Goal: Transaction & Acquisition: Purchase product/service

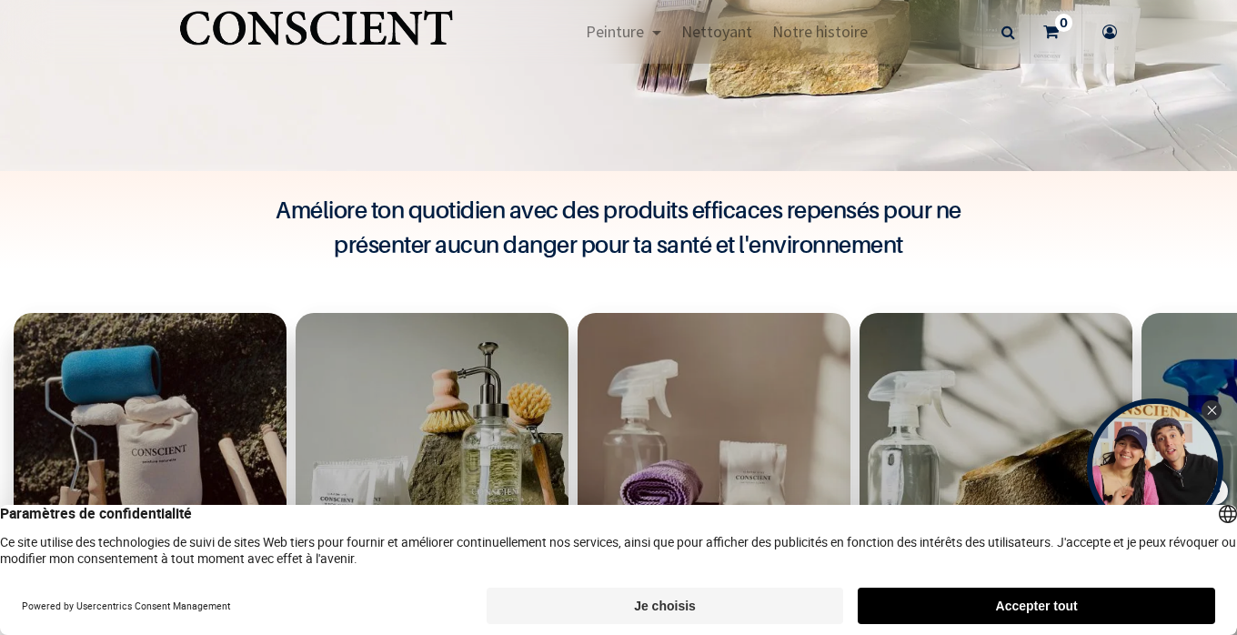
scroll to position [825, 0]
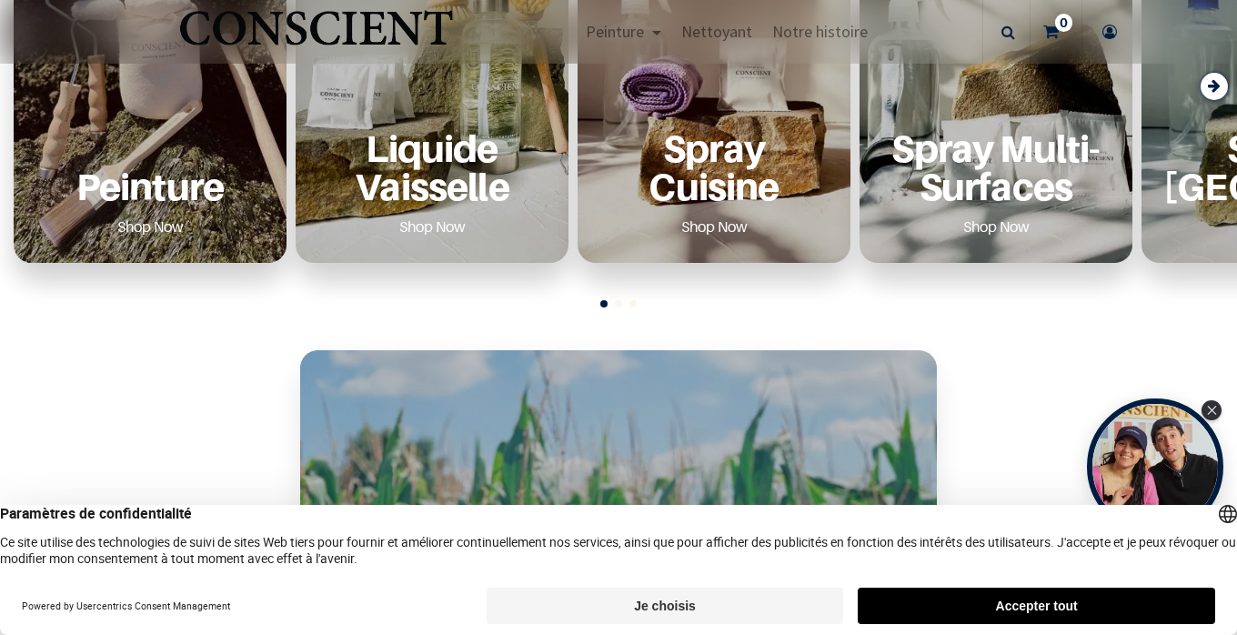
click at [191, 132] on div "Peinture Shop Now" at bounding box center [149, 185] width 229 height 112
click at [121, 230] on link "Shop Now" at bounding box center [151, 226] width 110 height 29
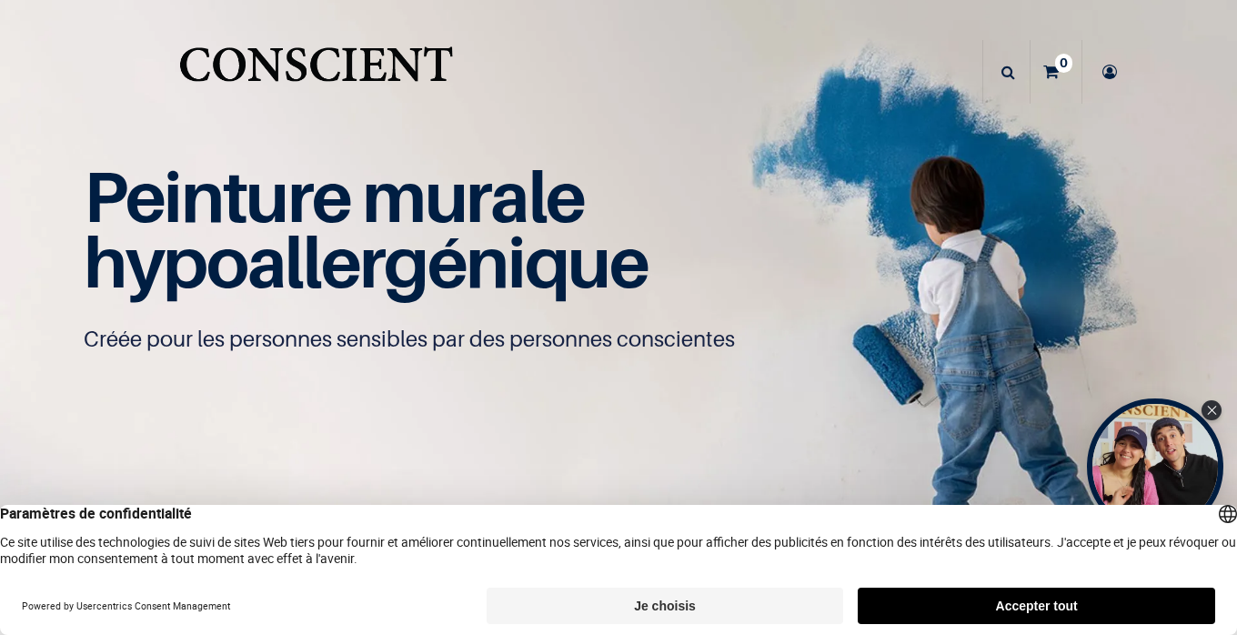
click at [948, 614] on button "Accepter tout" at bounding box center [1036, 606] width 357 height 36
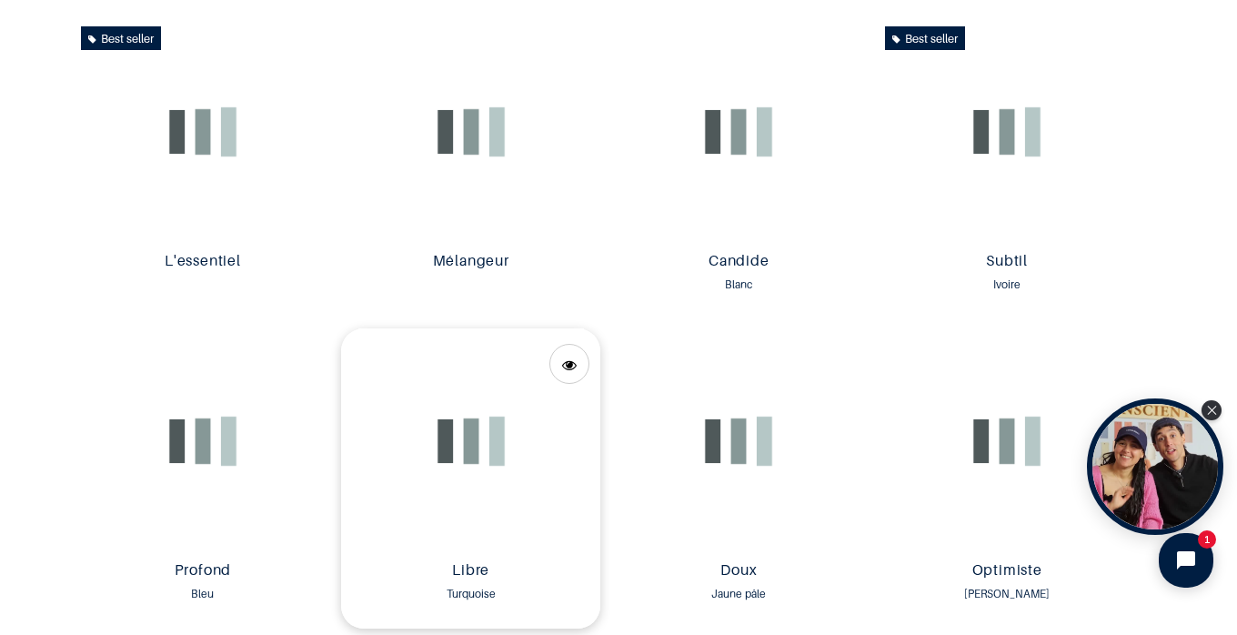
scroll to position [1034, 0]
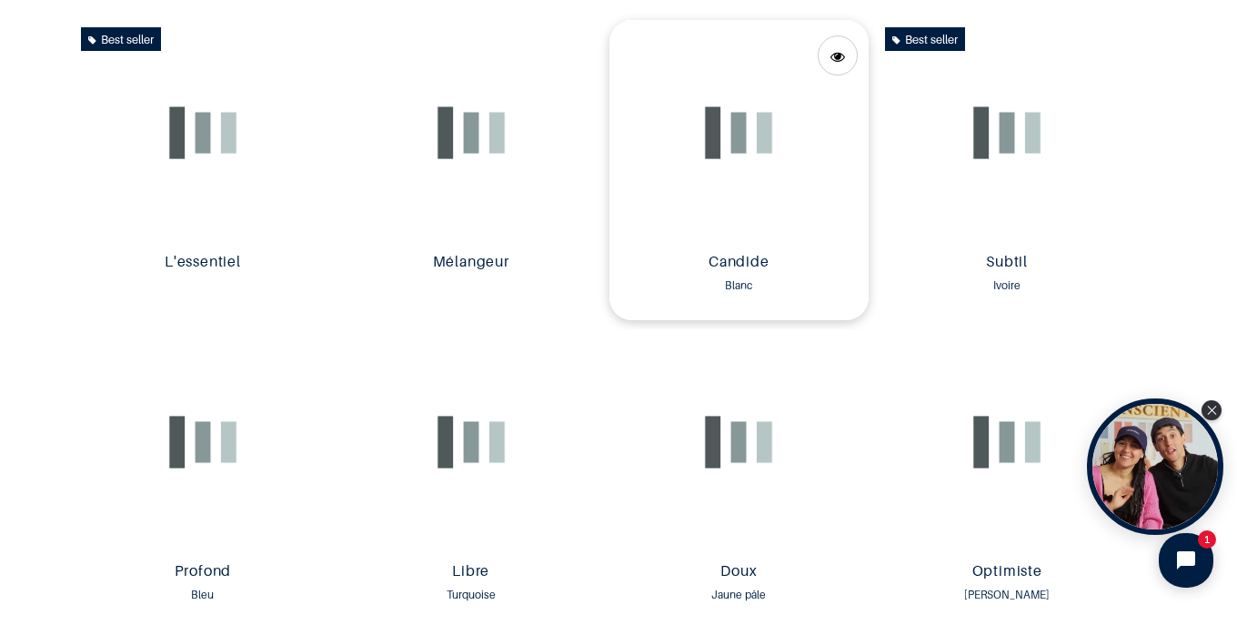
click at [732, 192] on img at bounding box center [738, 133] width 259 height 226
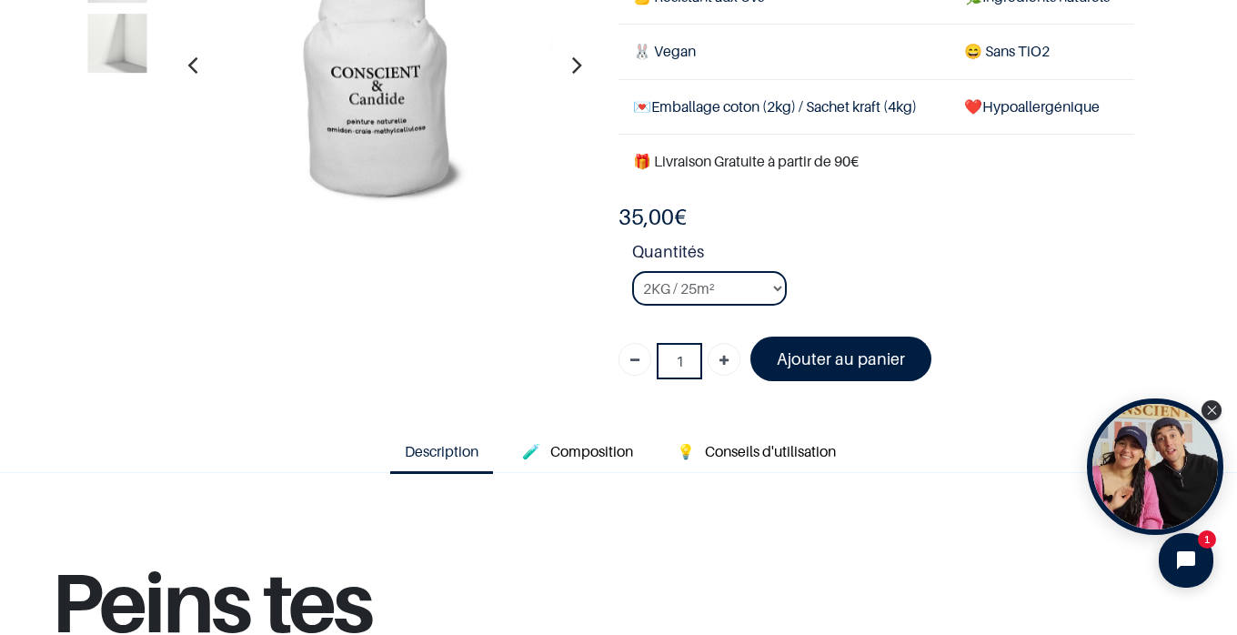
scroll to position [226, 0]
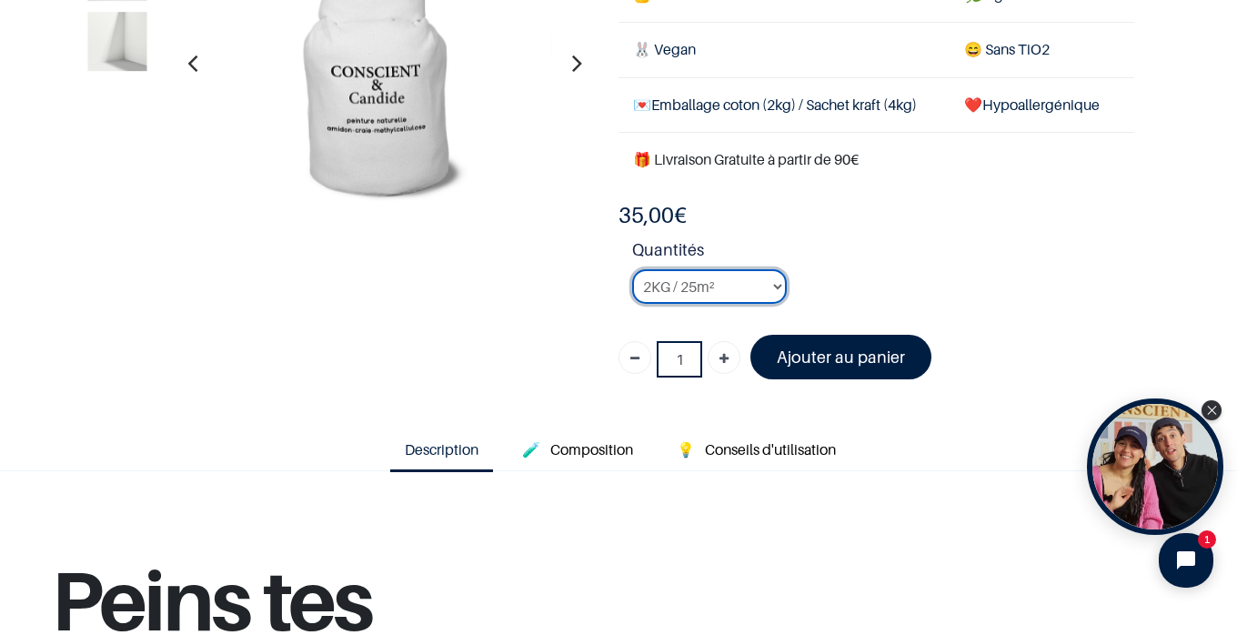
click at [776, 285] on select "2KG / 25m² 4KG / 50m² 8KG / 100m² Testeur" at bounding box center [709, 286] width 155 height 35
select select "2"
click at [632, 269] on select "2KG / 25m² 4KG / 50m² 8KG / 100m² Testeur" at bounding box center [709, 286] width 155 height 35
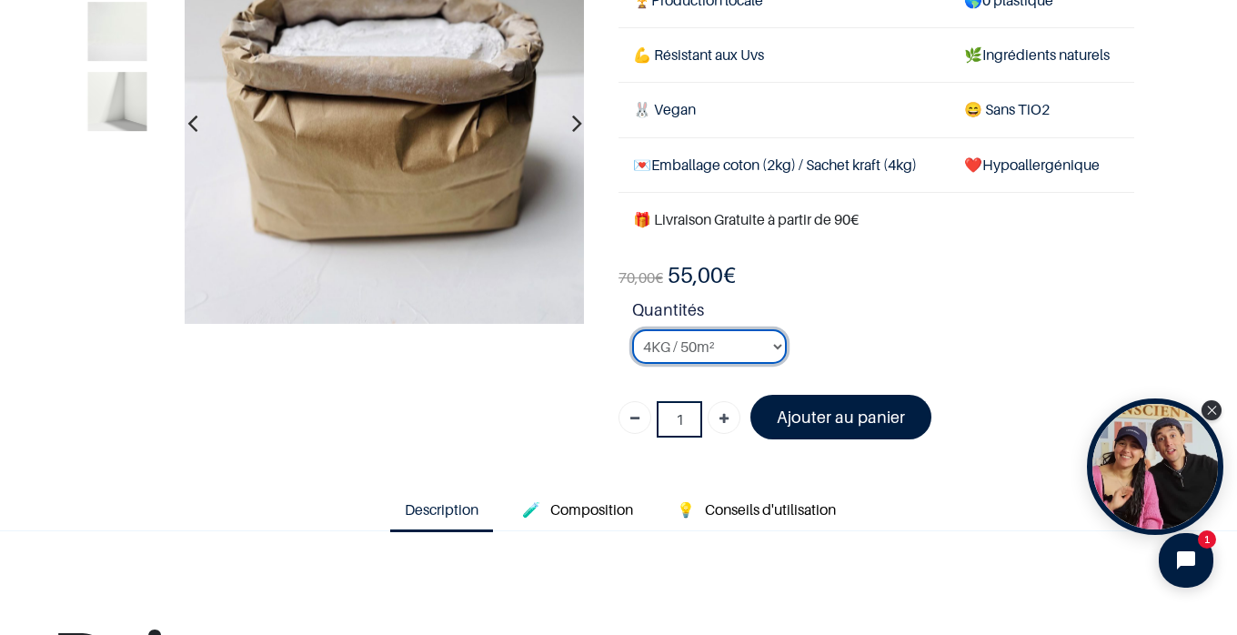
scroll to position [167, 0]
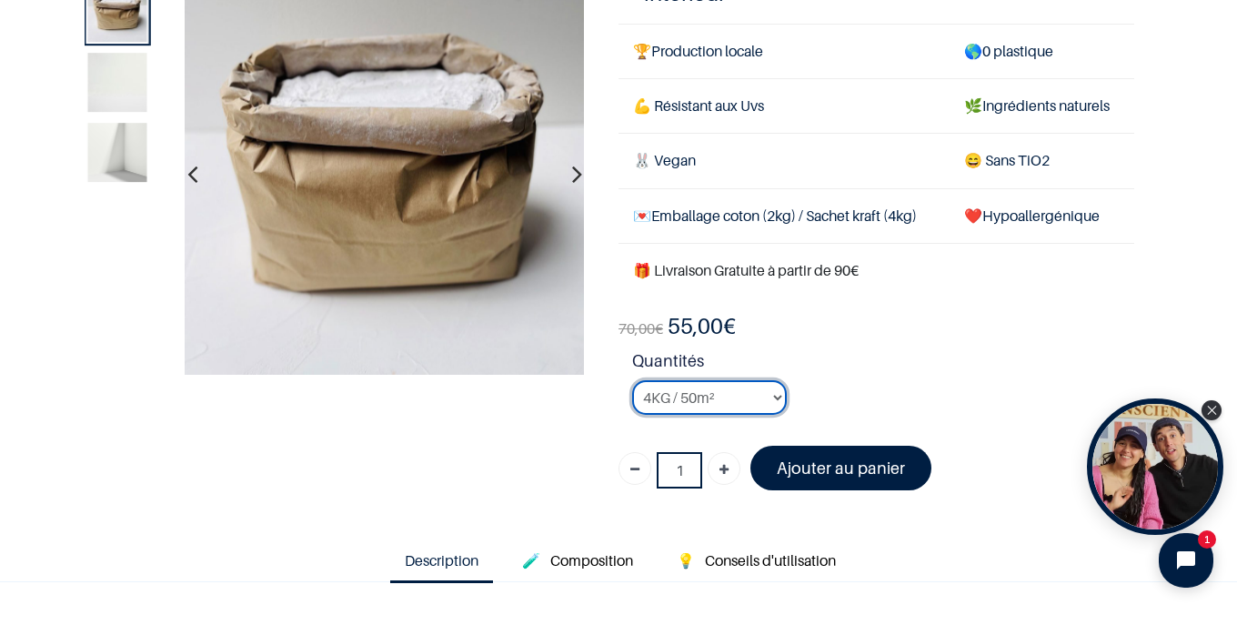
scroll to position [83, 0]
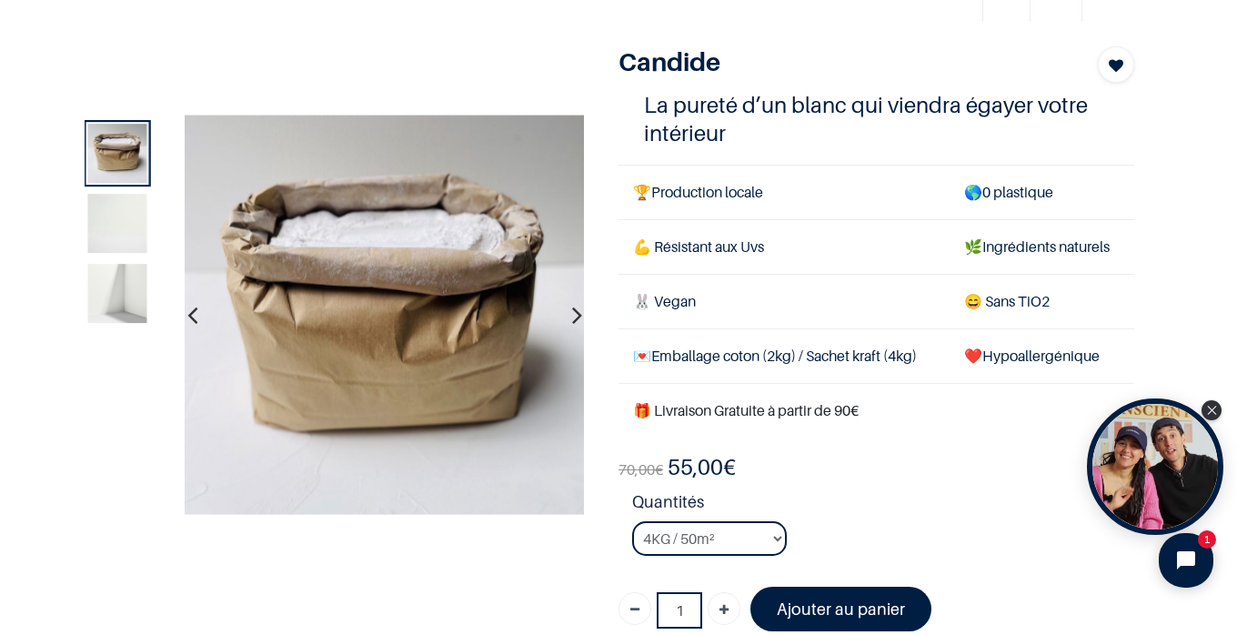
click at [576, 318] on icon "button" at bounding box center [577, 314] width 10 height 49
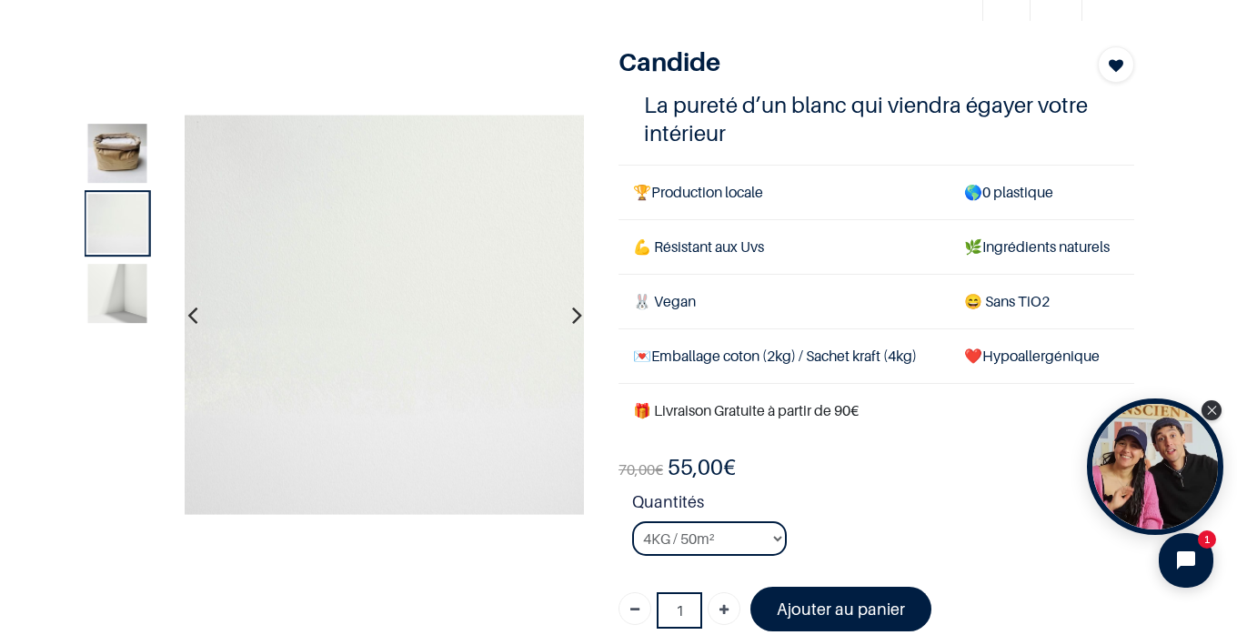
click at [576, 318] on icon "button" at bounding box center [577, 314] width 10 height 49
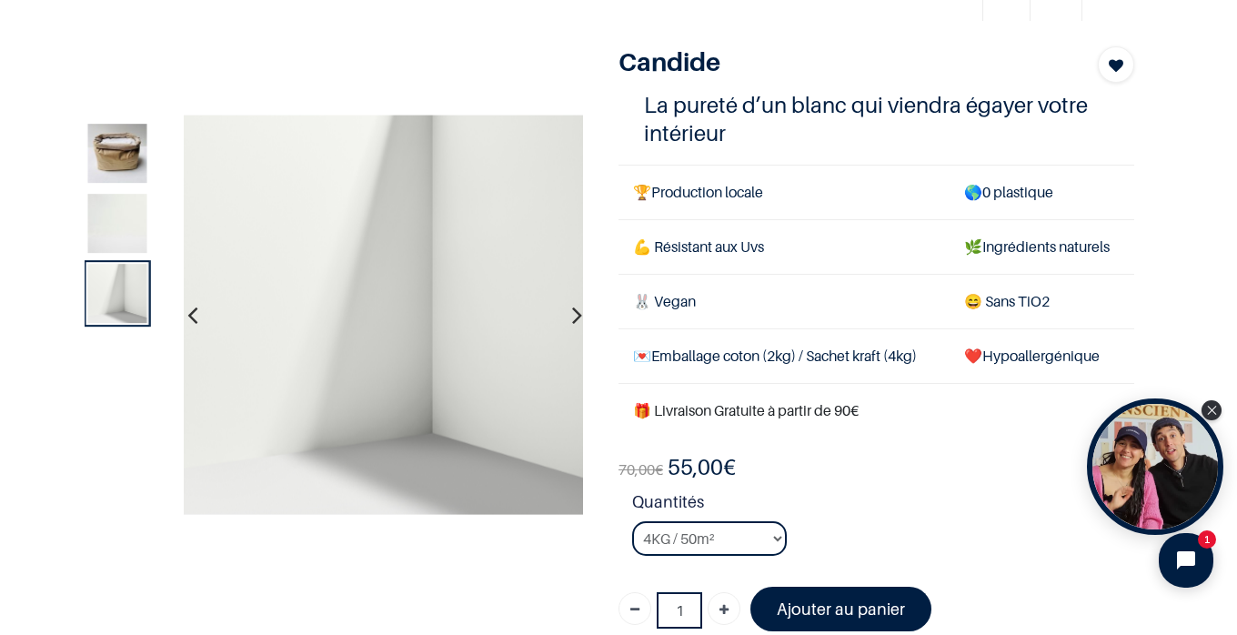
click at [576, 318] on icon "button" at bounding box center [577, 314] width 10 height 49
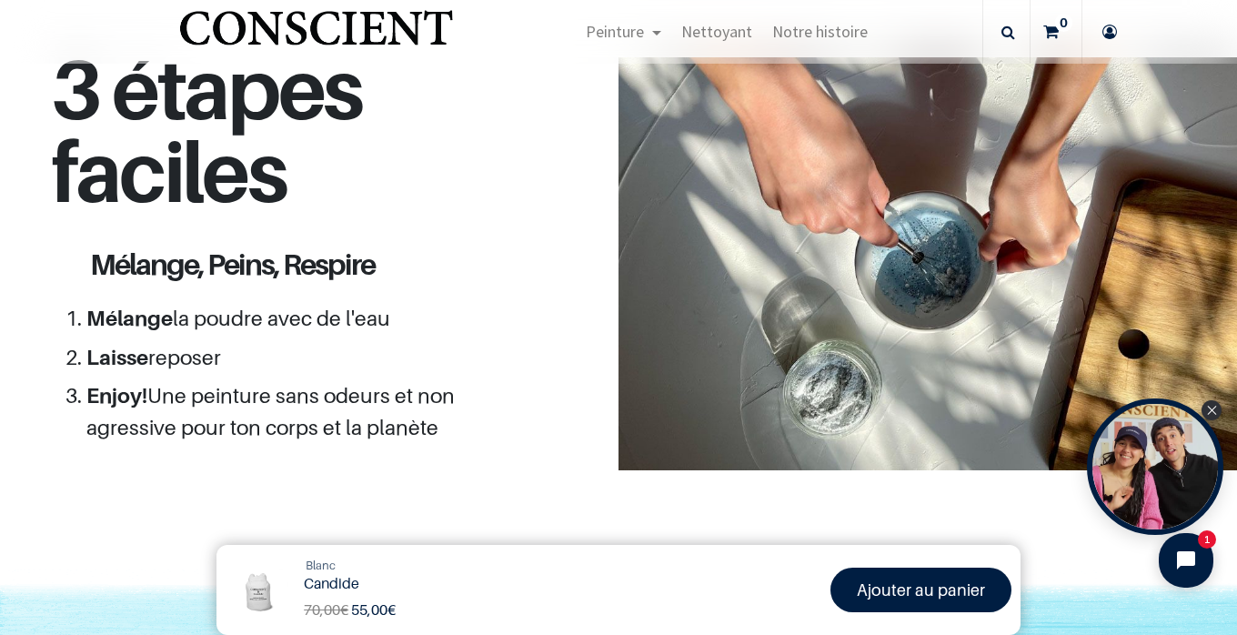
scroll to position [1579, 0]
